Goal: Information Seeking & Learning: Learn about a topic

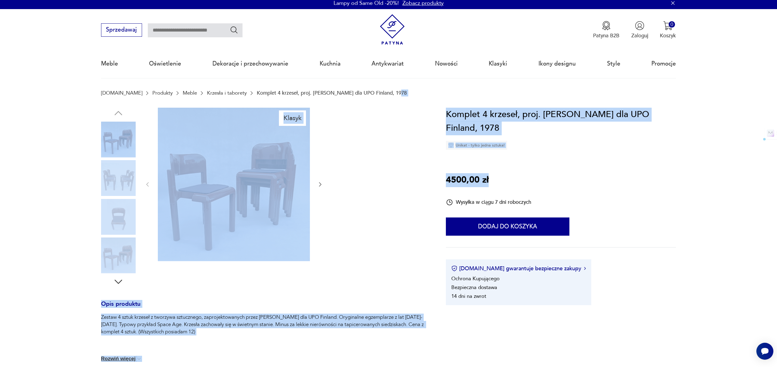
drag, startPoint x: 511, startPoint y: 184, endPoint x: 446, endPoint y: 102, distance: 104.8
click at [445, 104] on section "[DOMAIN_NAME] Produkty Meble Krzesła i taborety Komplet 4 krzeseł, proj. [PERSO…" at bounding box center [388, 99] width 777 height 18
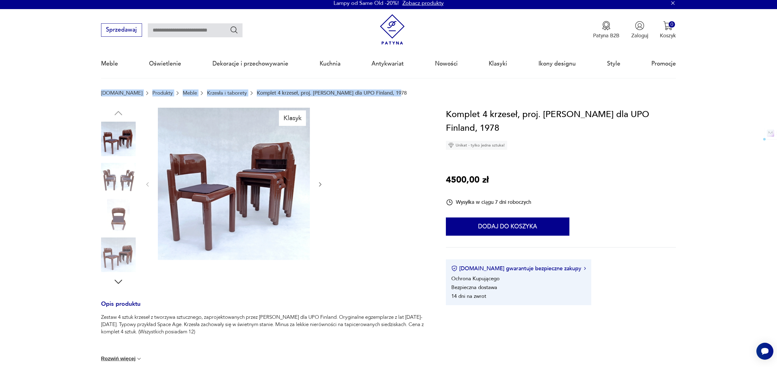
drag, startPoint x: 422, startPoint y: 97, endPoint x: 92, endPoint y: 91, distance: 329.9
click at [92, 91] on section "[DOMAIN_NAME] Produkty Meble Krzesła i taborety Komplet 4 krzeseł, proj. [PERSO…" at bounding box center [388, 99] width 777 height 18
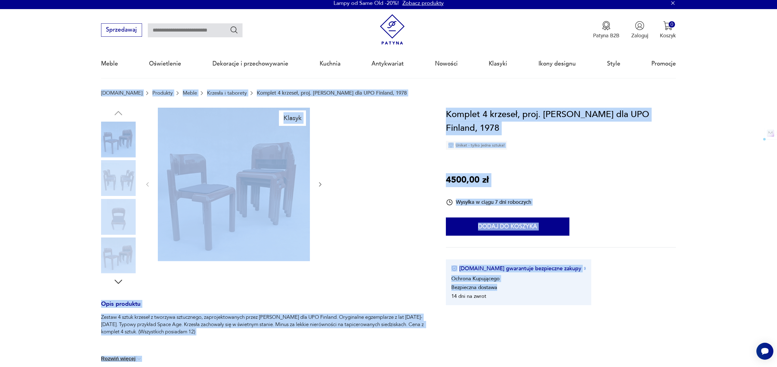
drag, startPoint x: 86, startPoint y: 94, endPoint x: 633, endPoint y: 323, distance: 593.3
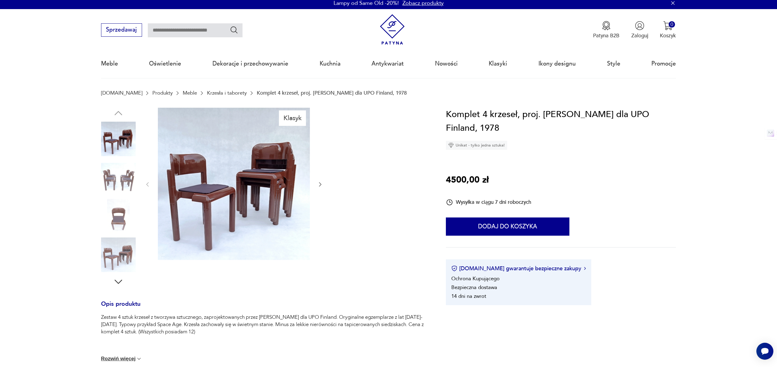
click at [633, 323] on section "Klasyk Opis produktu Zestaw 4 sztuk krzeseł z tworzywa sztucznego, zaprojektowa…" at bounding box center [388, 323] width 777 height 431
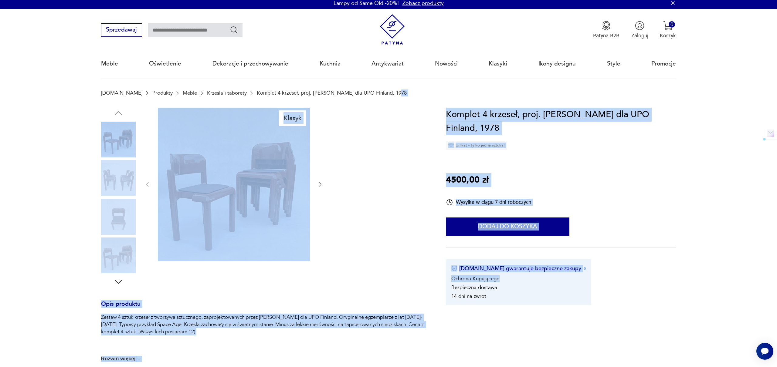
drag, startPoint x: 505, startPoint y: 180, endPoint x: 425, endPoint y: 96, distance: 116.0
click at [425, 96] on div "[DOMAIN_NAME] Produkty Meble Krzesła i taborety Komplet 4 krzeseł, proj. [PERSO…" at bounding box center [388, 93] width 575 height 6
